Goal: Download file/media: Download file/media

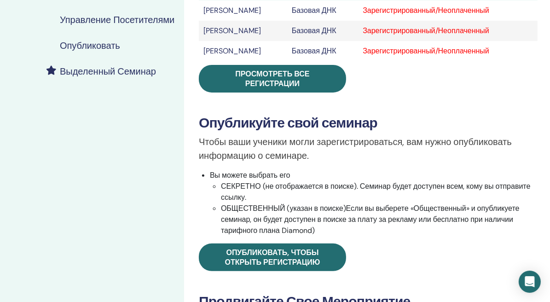
scroll to position [184, 0]
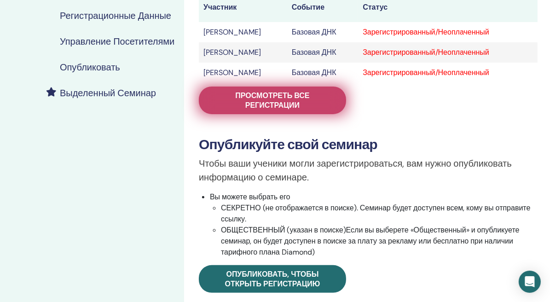
click at [263, 93] on ya-tr-span "Просмотреть все регистрации" at bounding box center [272, 100] width 74 height 19
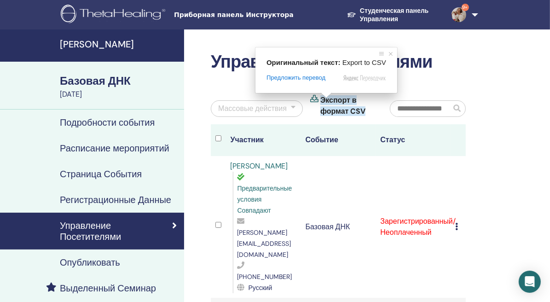
click at [343, 100] on ya-tr-span "Экспорт в формат CSV" at bounding box center [342, 105] width 45 height 21
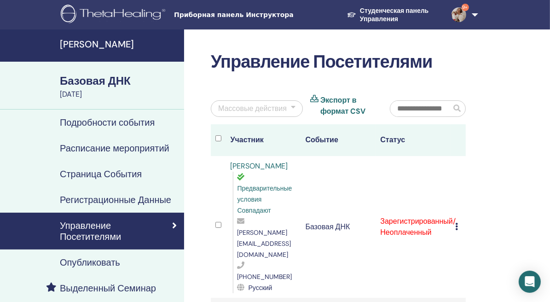
click at [456, 223] on icon at bounding box center [456, 226] width 3 height 7
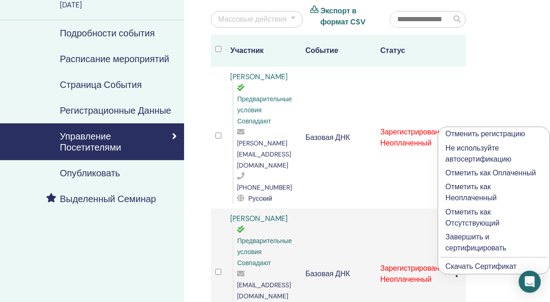
scroll to position [92, 0]
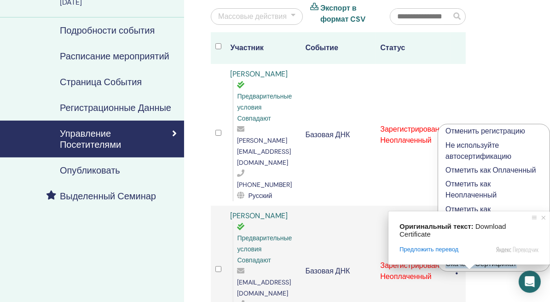
click at [475, 263] on ya-tr-span "Скачать Сертификат" at bounding box center [480, 264] width 71 height 10
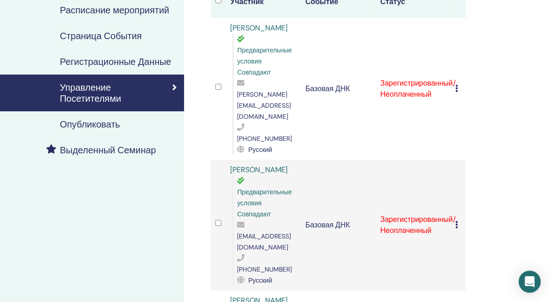
scroll to position [184, 0]
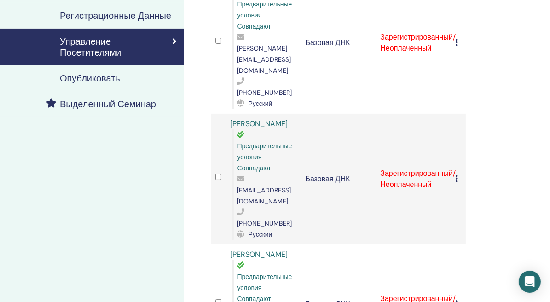
click at [456, 175] on icon at bounding box center [456, 178] width 3 height 7
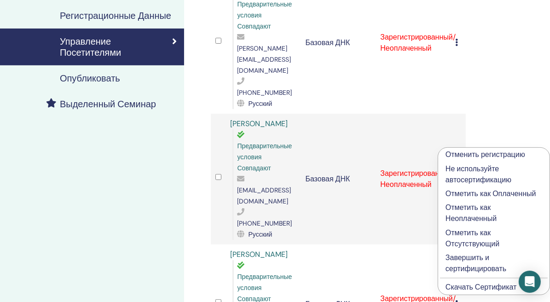
click at [470, 288] on ya-tr-span "Скачать Сертификат" at bounding box center [480, 287] width 71 height 10
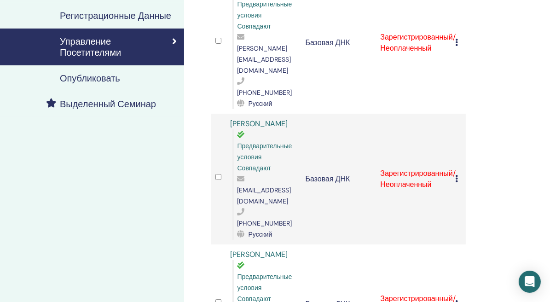
click at [456, 300] on icon at bounding box center [456, 303] width 3 height 7
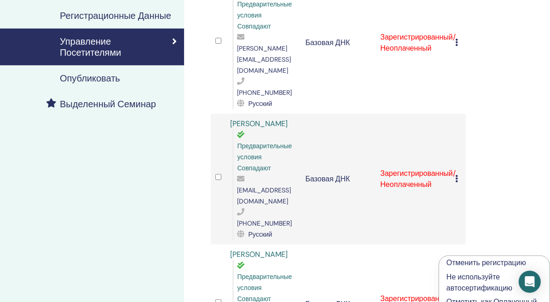
scroll to position [322, 0]
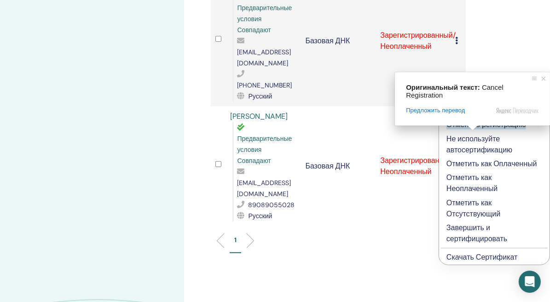
click at [471, 254] on ya-tr-span "Скачать Сертификат" at bounding box center [481, 257] width 71 height 10
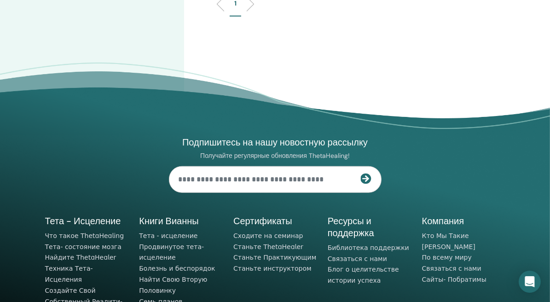
scroll to position [579, 0]
